Goal: Answer question/provide support: Share knowledge or assist other users

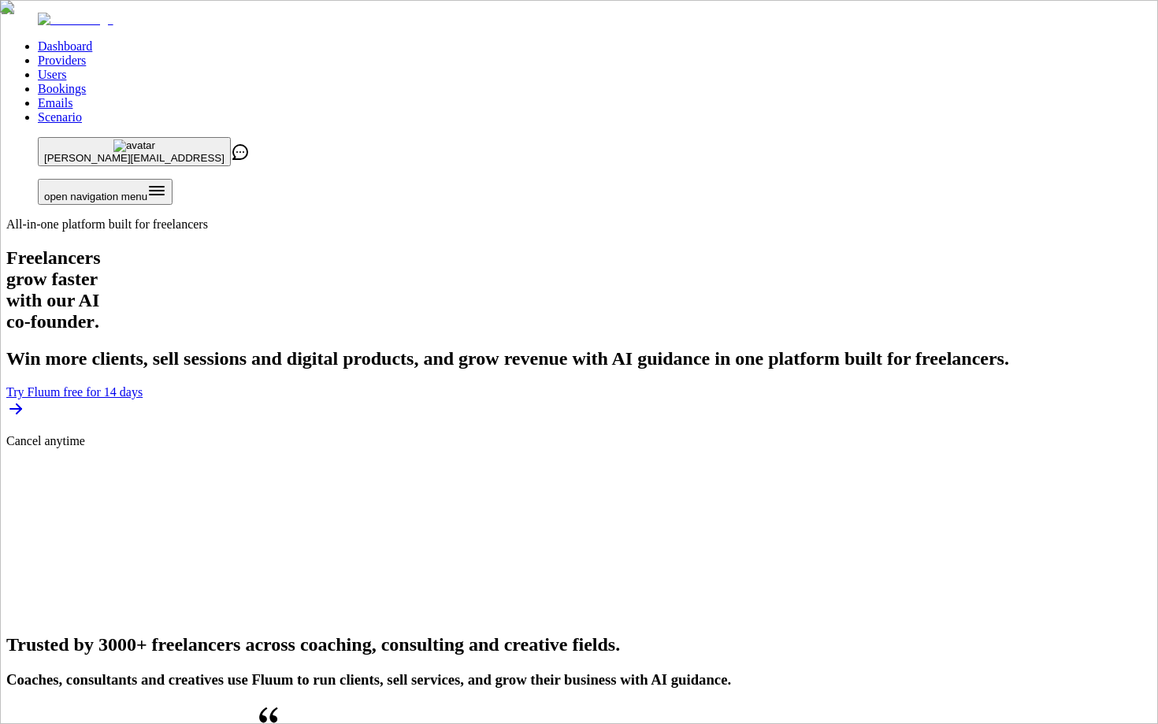
click at [66, 68] on link "Users" at bounding box center [52, 74] width 28 height 13
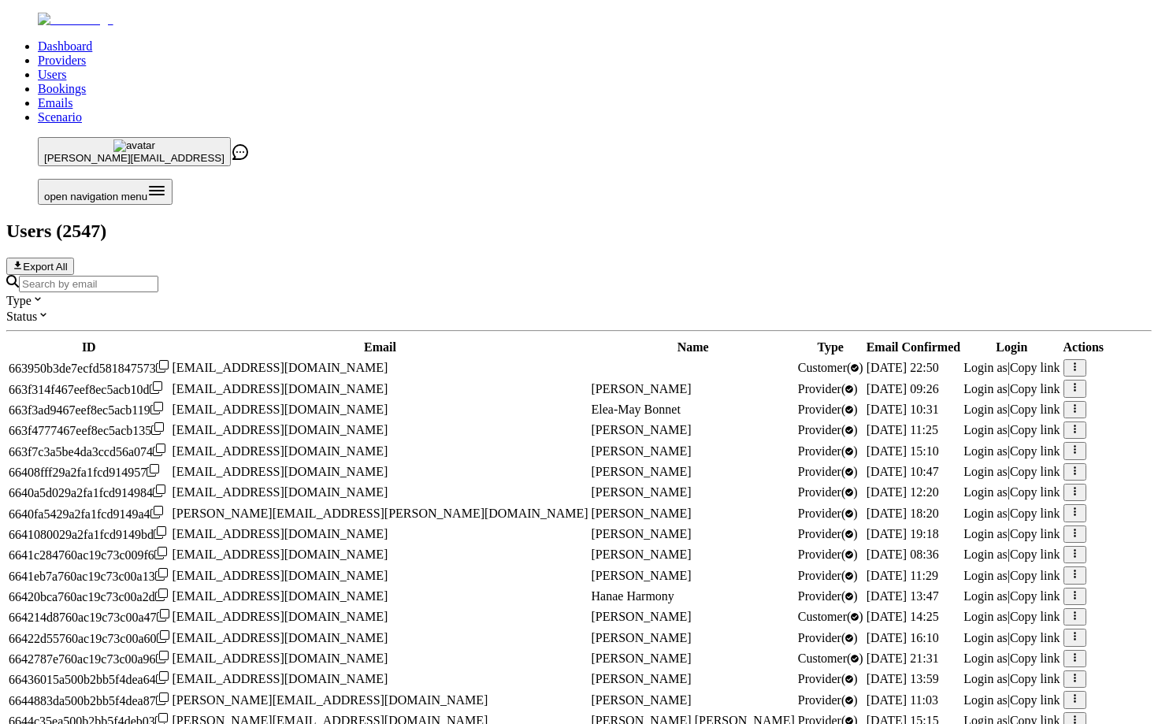
click at [158, 276] on input "Search by email" at bounding box center [88, 284] width 139 height 17
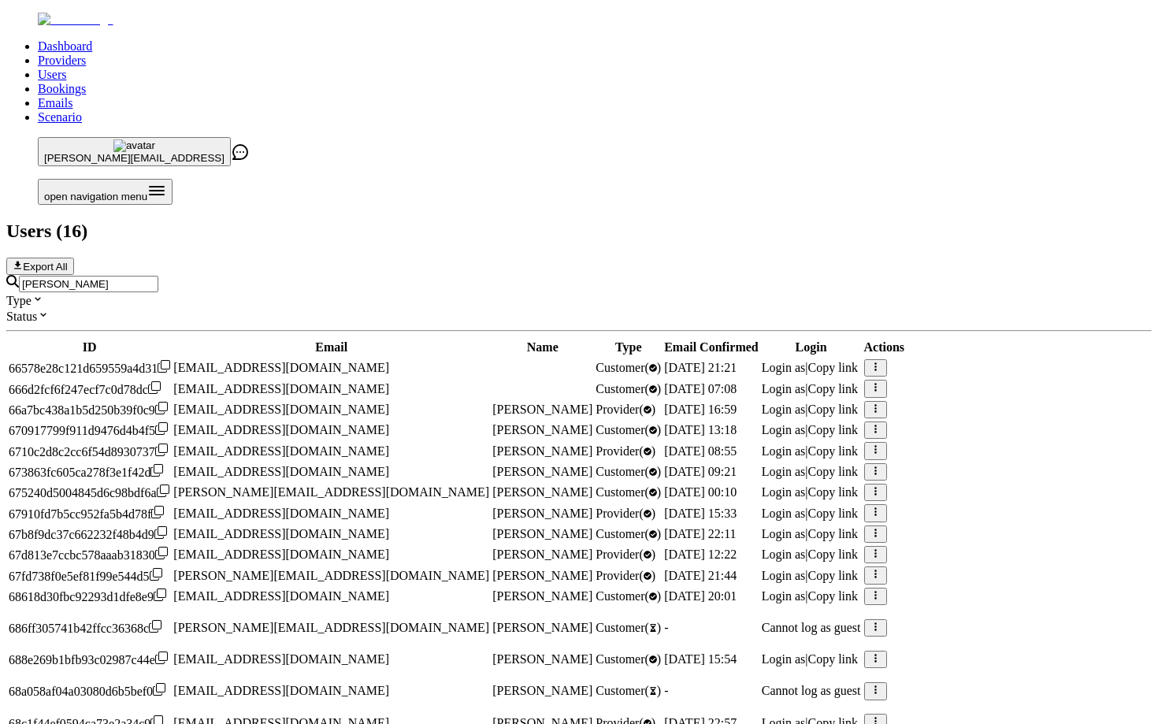
type input "[PERSON_NAME]"
click at [806, 403] on span "Login as" at bounding box center [784, 409] width 44 height 13
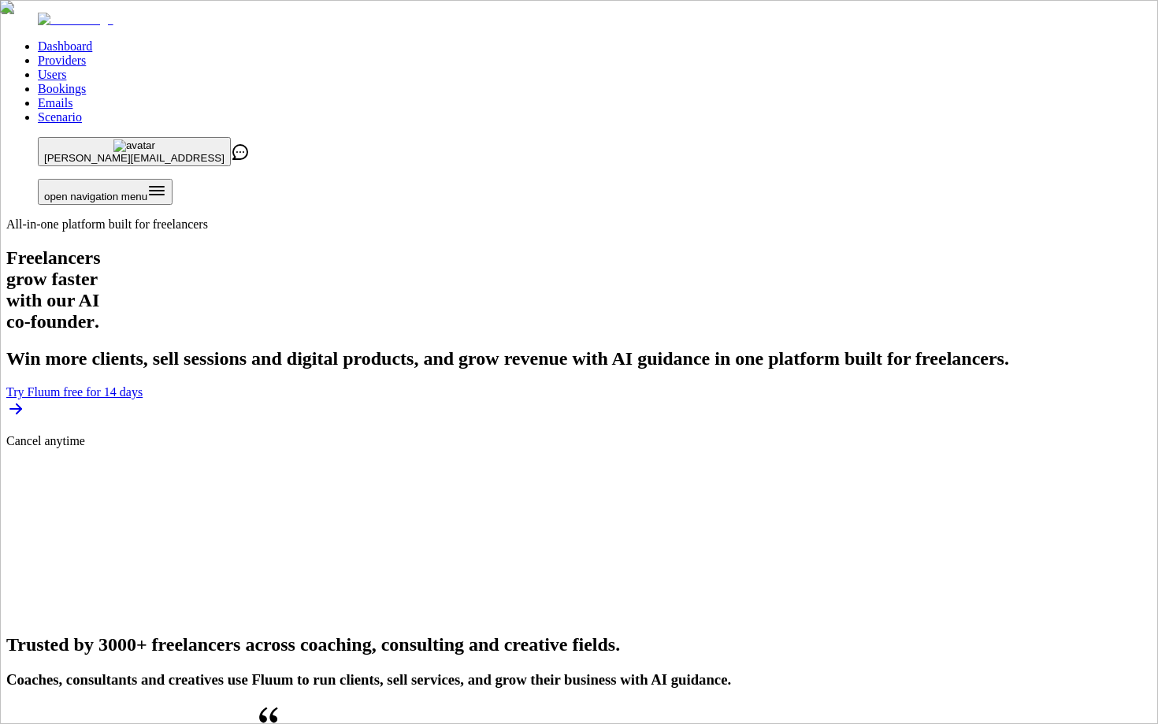
click at [66, 68] on link "Users" at bounding box center [52, 74] width 28 height 13
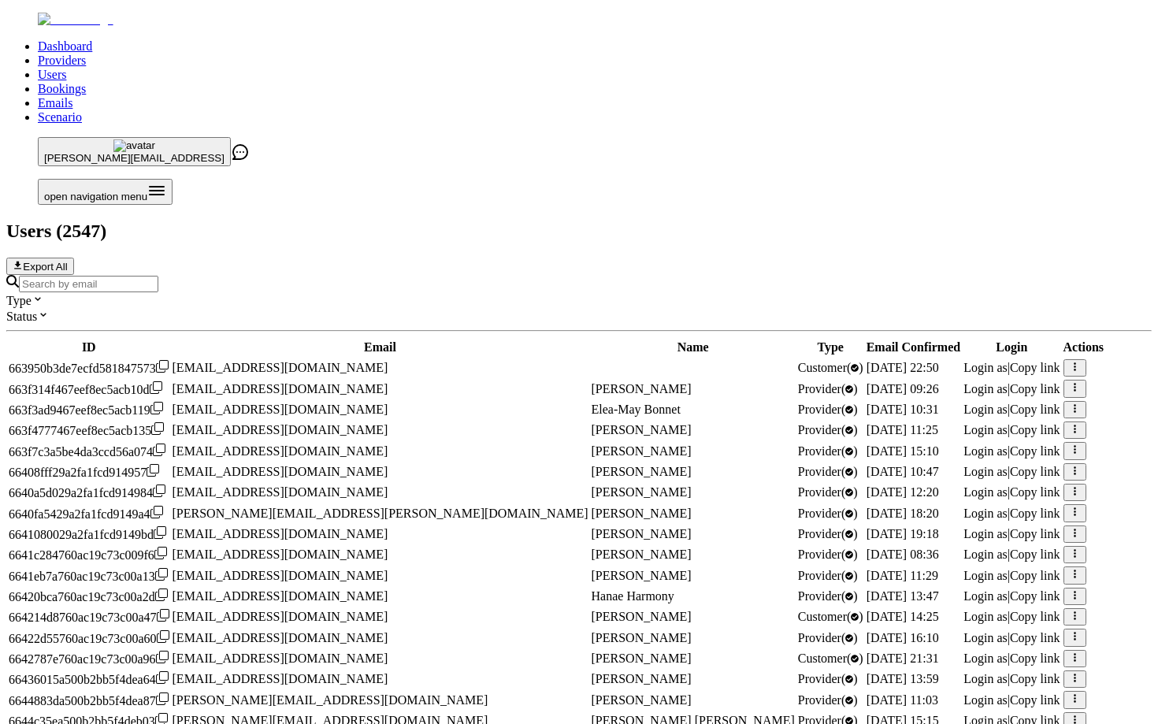
click at [501, 275] on div at bounding box center [579, 283] width 1146 height 17
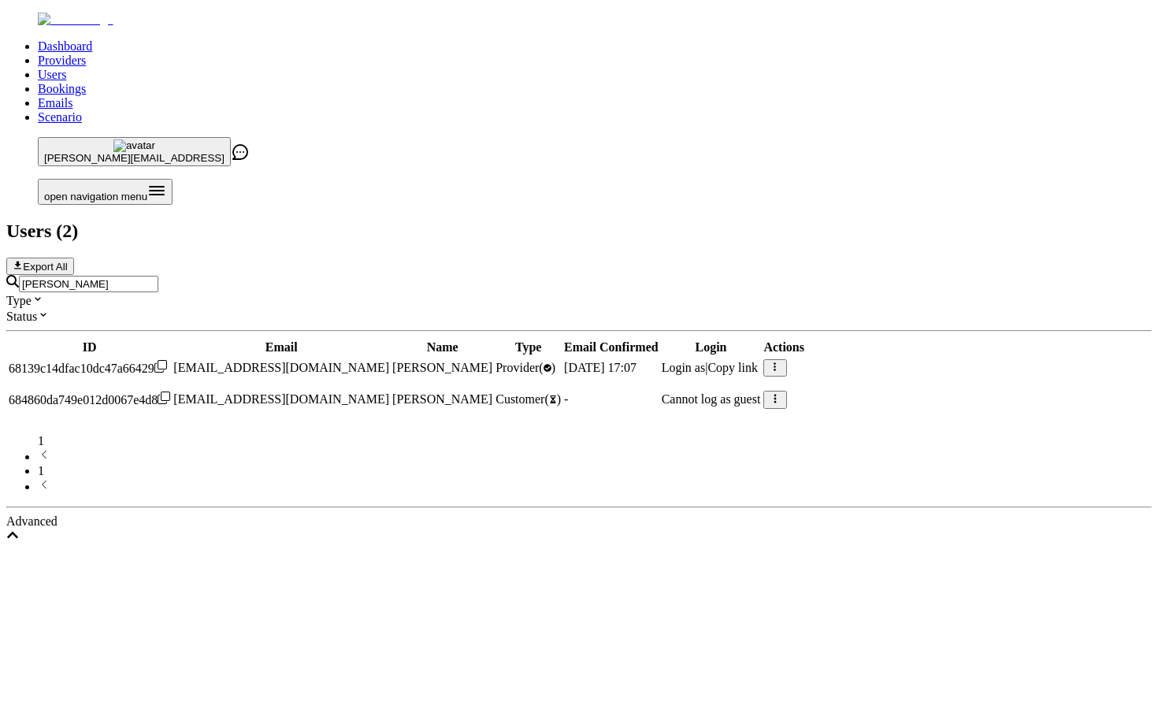
type input "rebecca ede"
click at [706, 361] on span "Login as" at bounding box center [684, 367] width 44 height 13
